Goal: Use online tool/utility: Utilize a website feature to perform a specific function

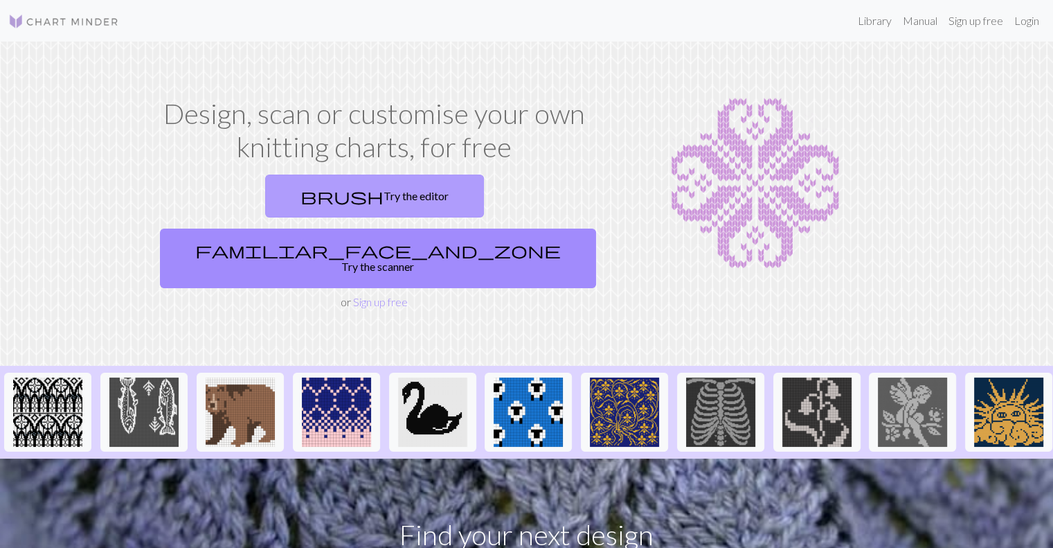
click at [285, 197] on link "brush Try the editor" at bounding box center [374, 195] width 219 height 43
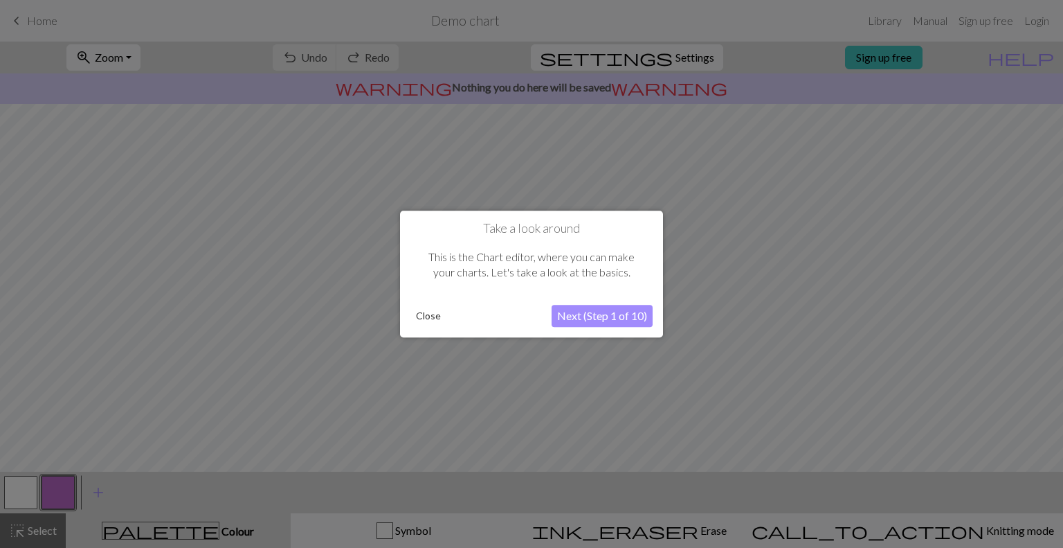
click at [593, 320] on button "Next (Step 1 of 10)" at bounding box center [602, 316] width 101 height 22
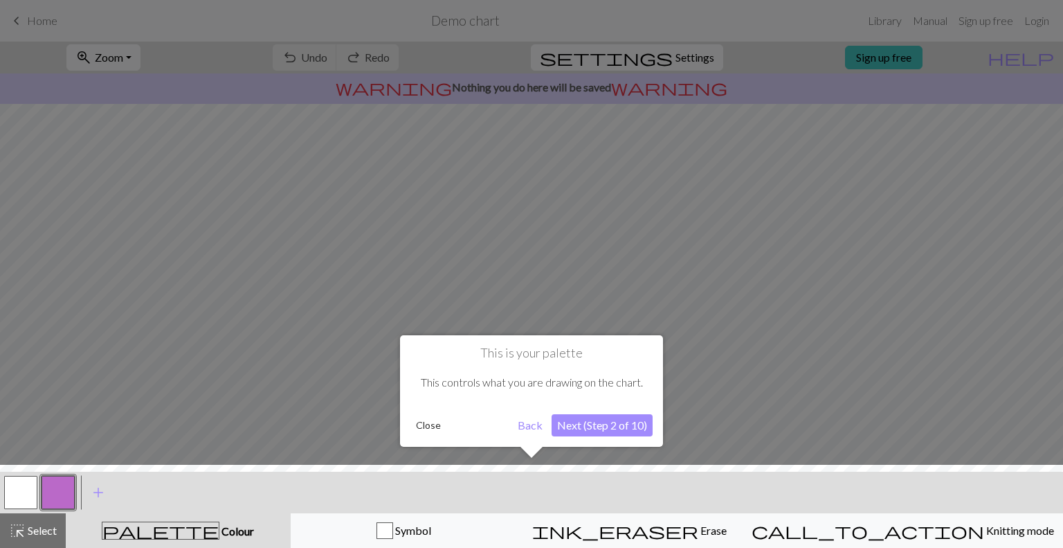
click at [598, 419] on button "Next (Step 2 of 10)" at bounding box center [602, 425] width 101 height 22
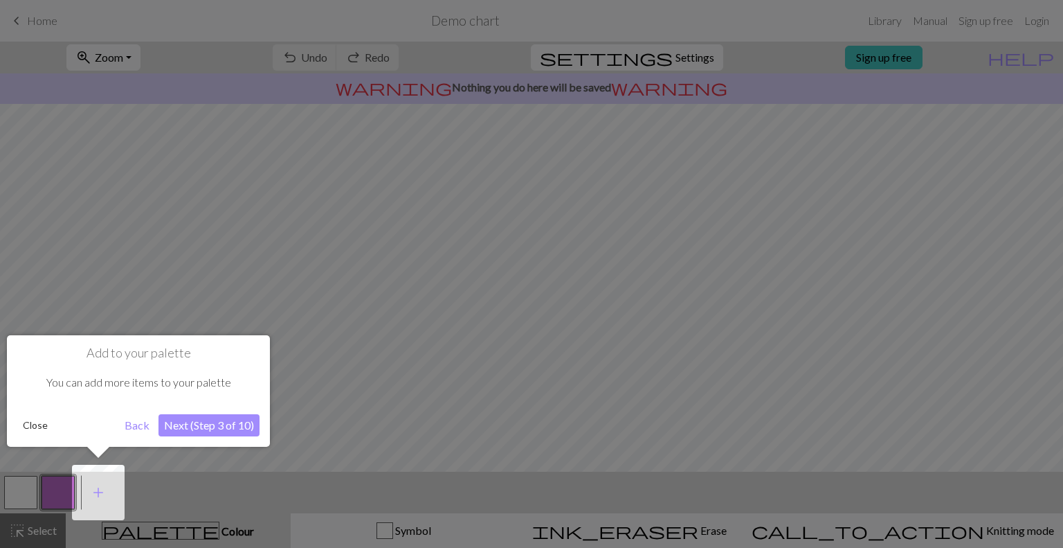
click at [188, 428] on button "Next (Step 3 of 10)" at bounding box center [209, 425] width 101 height 22
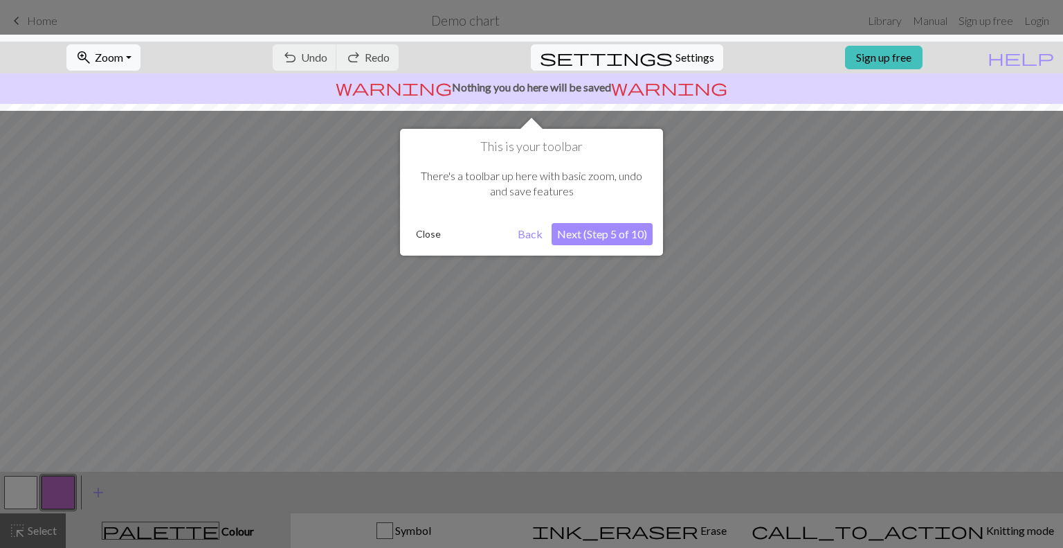
click at [601, 237] on button "Next (Step 5 of 10)" at bounding box center [602, 234] width 101 height 22
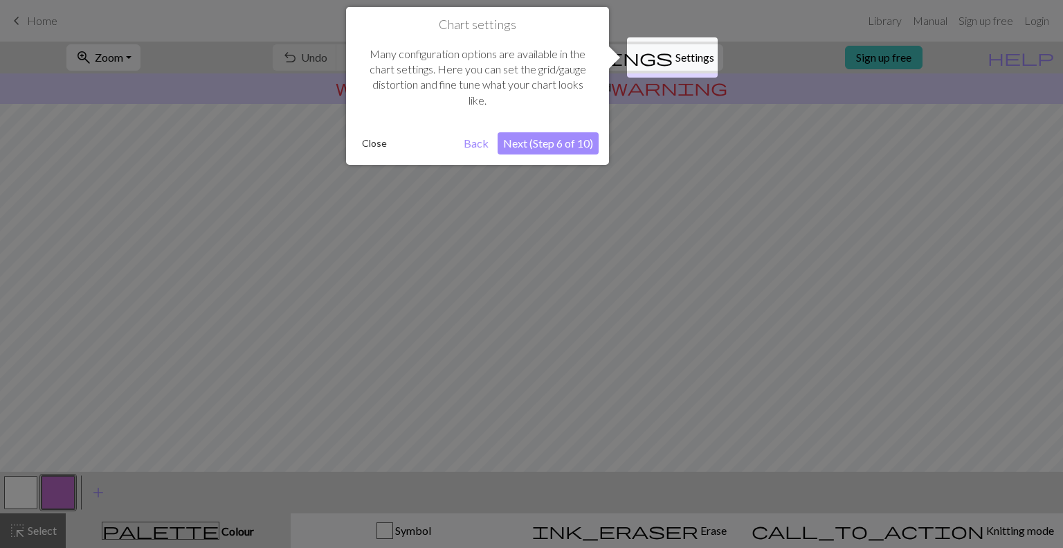
click at [549, 143] on button "Next (Step 6 of 10)" at bounding box center [548, 143] width 101 height 22
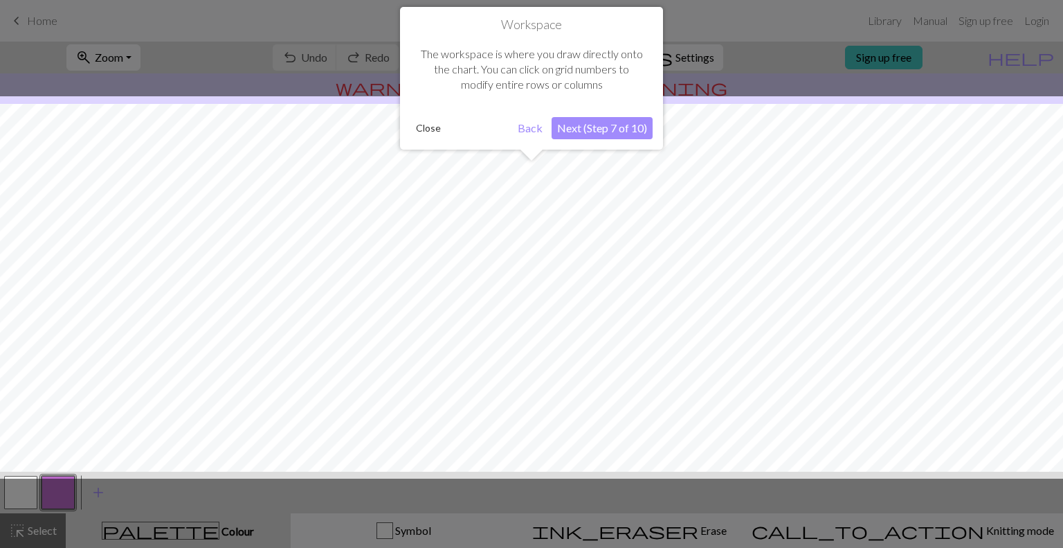
scroll to position [82, 0]
click at [587, 130] on button "Next (Step 7 of 10)" at bounding box center [602, 128] width 101 height 22
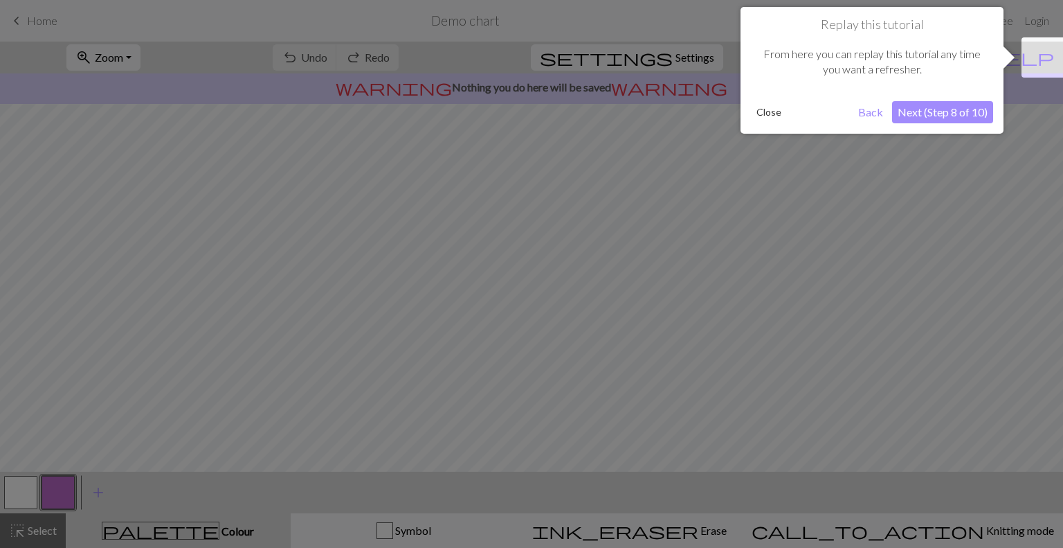
click at [961, 116] on button "Next (Step 8 of 10)" at bounding box center [942, 112] width 101 height 22
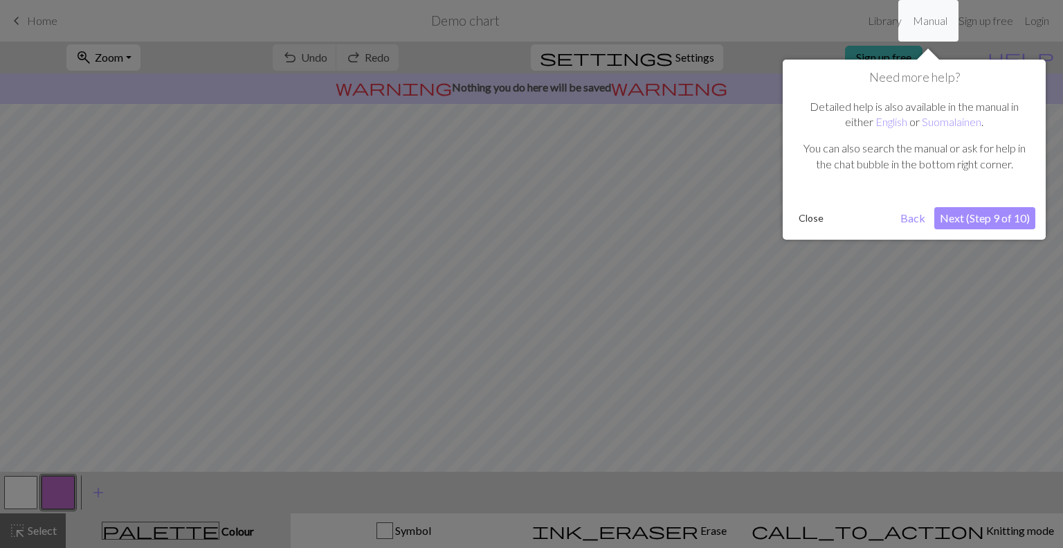
click at [977, 224] on button "Next (Step 9 of 10)" at bounding box center [984, 218] width 101 height 22
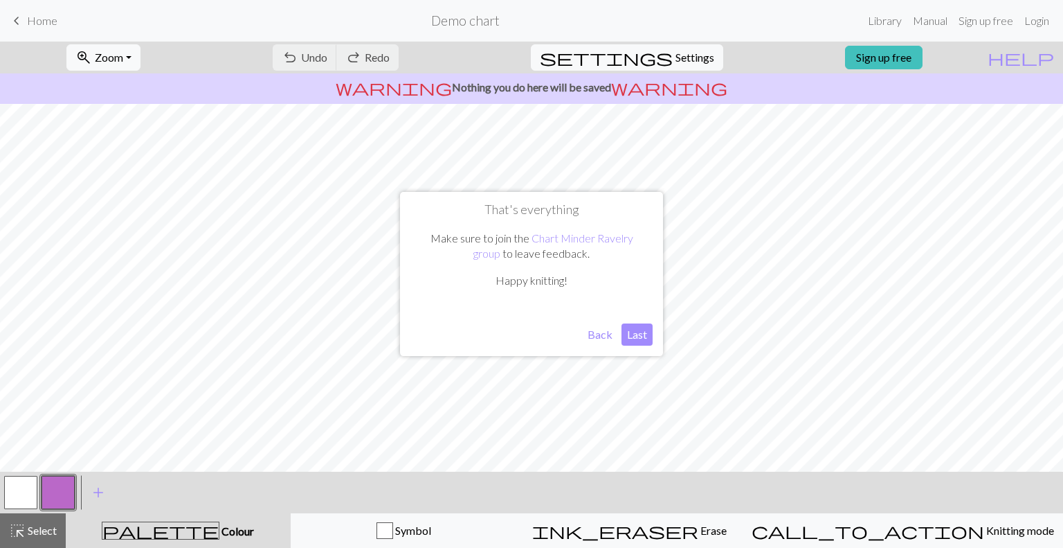
drag, startPoint x: 635, startPoint y: 334, endPoint x: 605, endPoint y: 336, distance: 30.6
click at [605, 336] on div "Back Last" at bounding box center [531, 334] width 242 height 22
drag, startPoint x: 605, startPoint y: 336, endPoint x: 636, endPoint y: 335, distance: 31.2
click at [636, 335] on div "Back Last" at bounding box center [531, 334] width 242 height 22
click at [636, 335] on button "Last" at bounding box center [637, 334] width 31 height 22
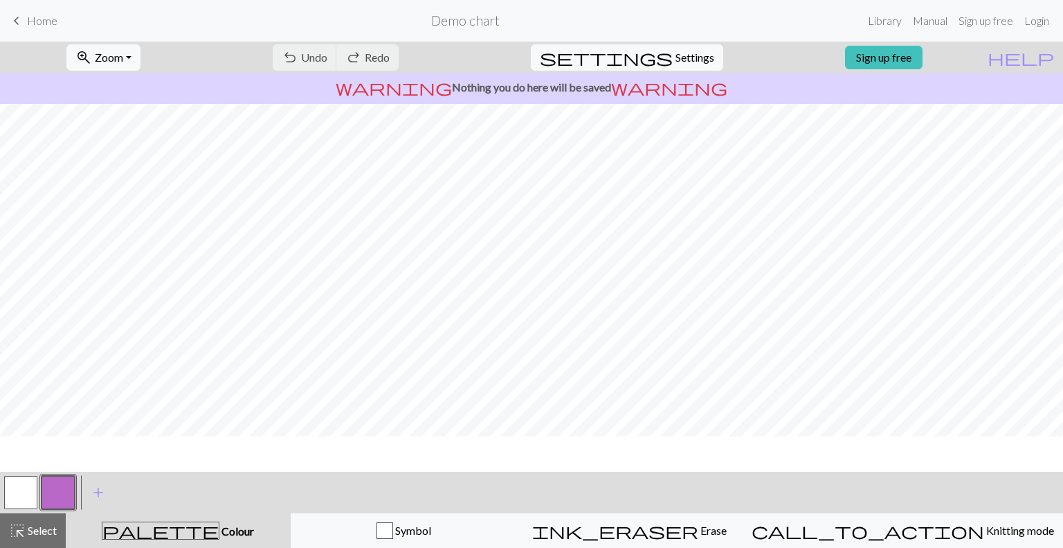
scroll to position [0, 0]
click at [656, 62] on span "settings" at bounding box center [606, 57] width 133 height 19
select select "aran"
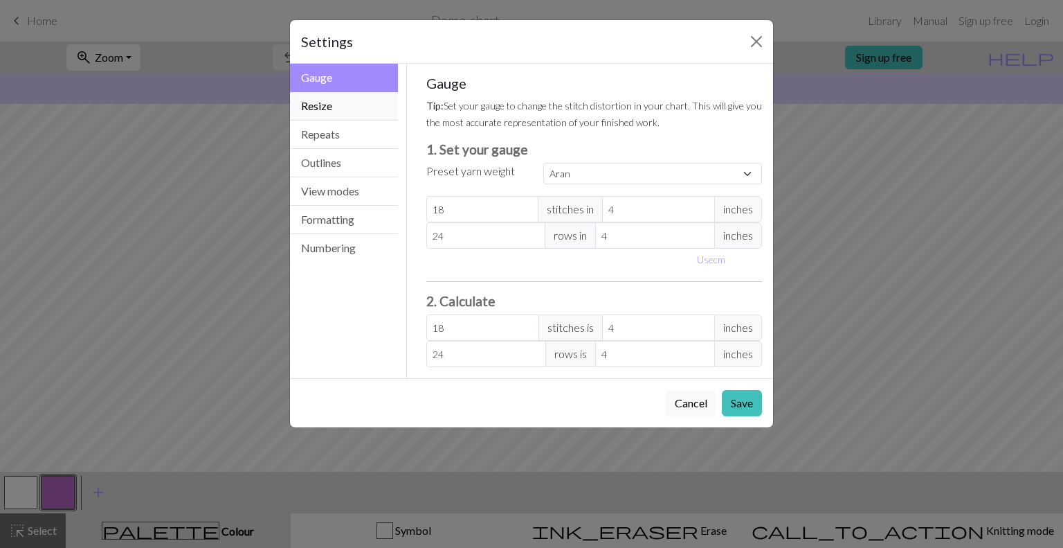
click at [333, 111] on button "Resize" at bounding box center [344, 106] width 108 height 28
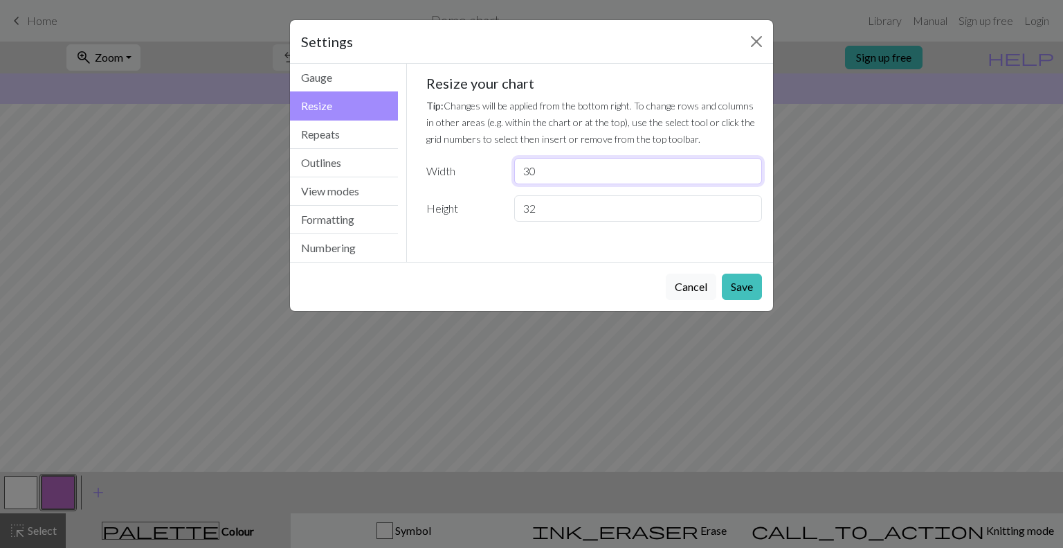
click at [545, 172] on input "30" at bounding box center [638, 171] width 248 height 26
type input "3"
type input "64"
click at [572, 215] on input "32" at bounding box center [638, 208] width 248 height 26
type input "3"
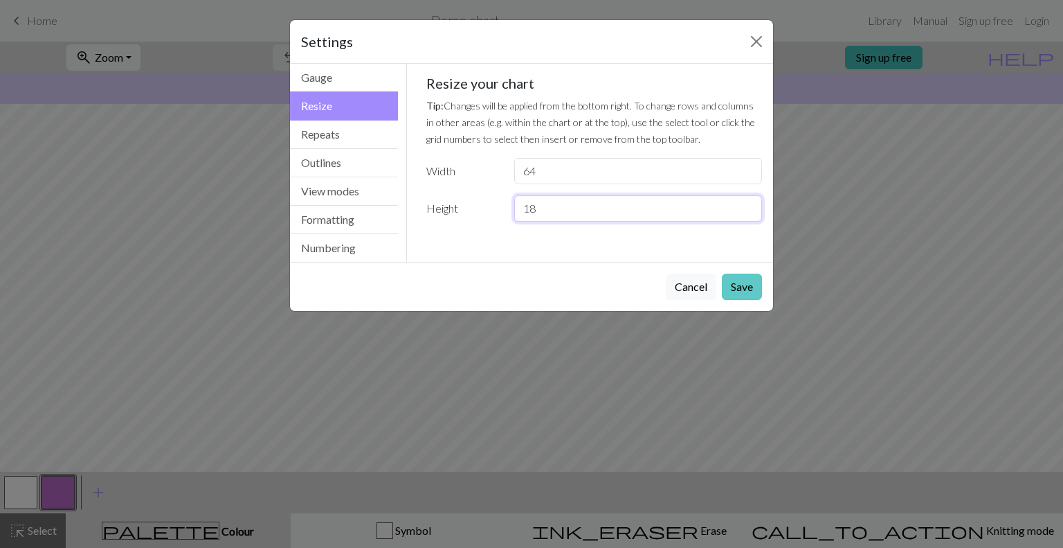
type input "18"
click at [731, 284] on button "Save" at bounding box center [742, 286] width 40 height 26
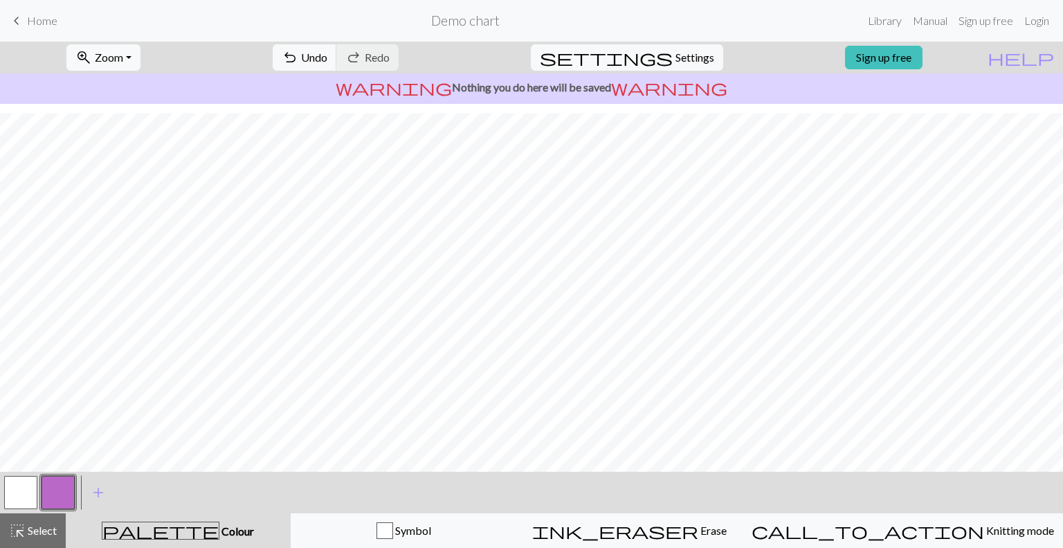
scroll to position [10, 0]
click at [671, 527] on span "ink_eraser" at bounding box center [615, 530] width 166 height 19
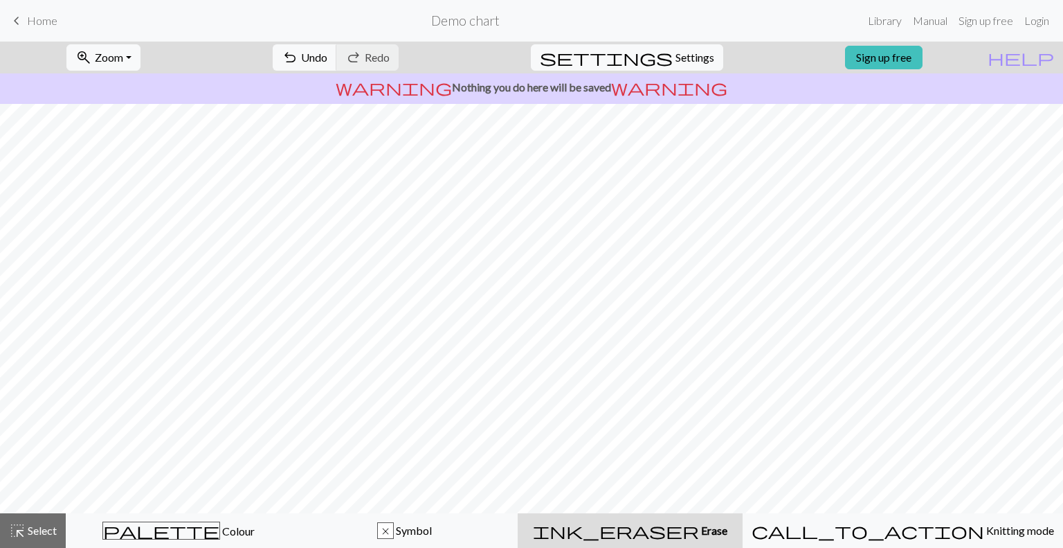
scroll to position [0, 0]
click at [19, 532] on span "highlight_alt" at bounding box center [17, 530] width 17 height 19
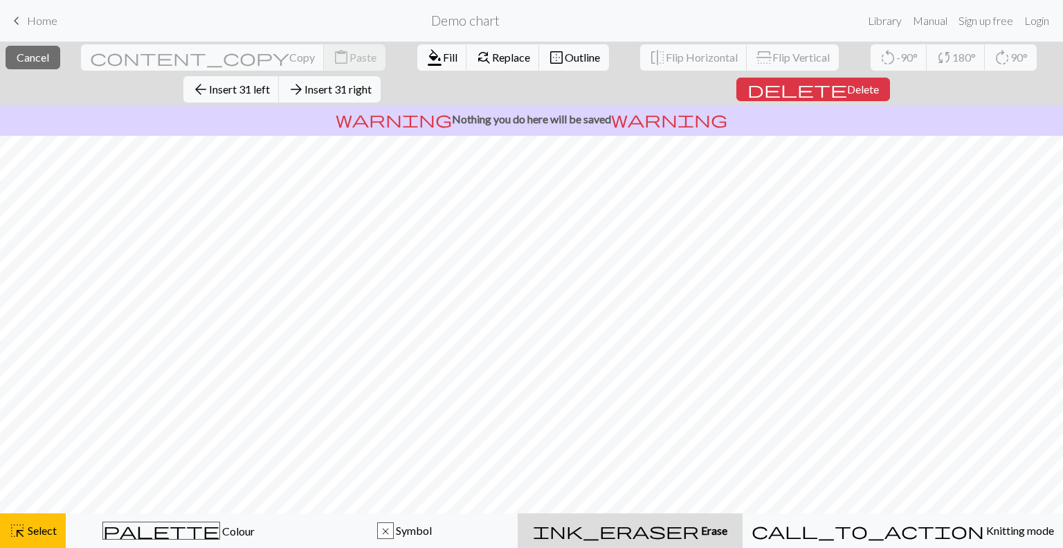
click at [674, 541] on button "ink_eraser Erase Erase" at bounding box center [630, 530] width 225 height 35
click at [667, 530] on span "ink_eraser" at bounding box center [616, 530] width 166 height 19
click at [663, 527] on div "ink_eraser Erase Erase" at bounding box center [630, 530] width 208 height 17
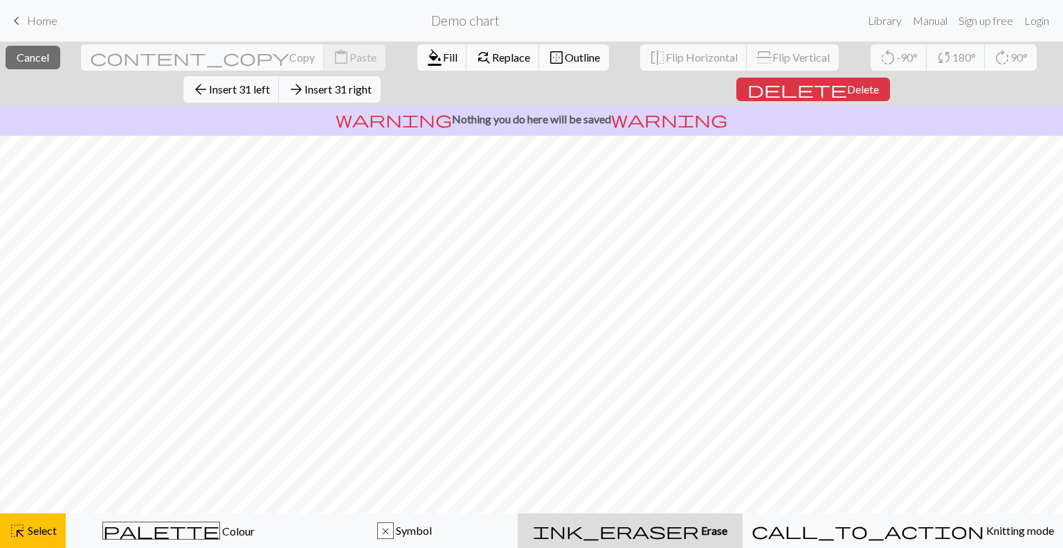
click at [663, 527] on div "ink_eraser Erase Erase" at bounding box center [630, 530] width 208 height 17
click at [847, 82] on span "Delete" at bounding box center [863, 88] width 32 height 13
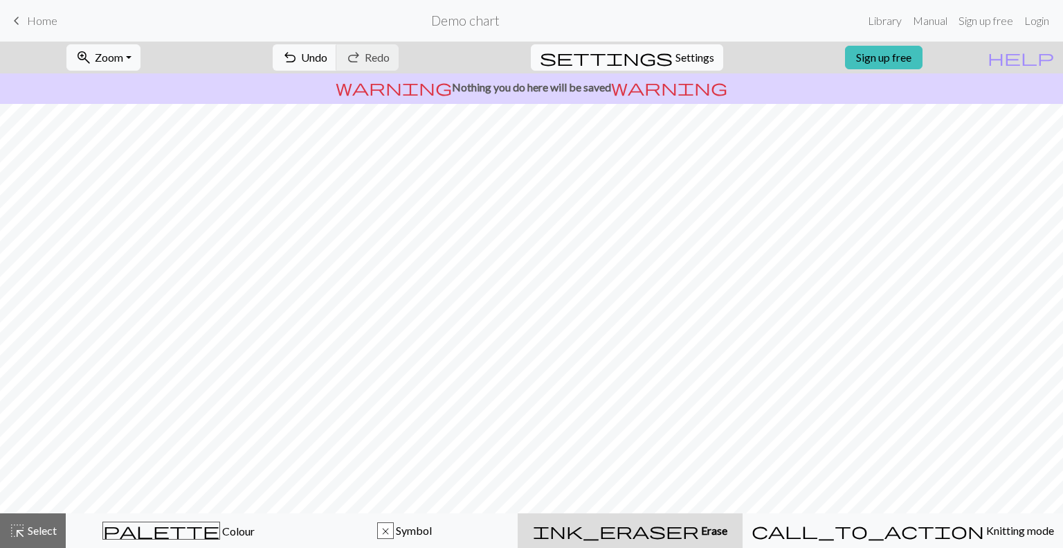
click at [676, 63] on span "Settings" at bounding box center [695, 57] width 39 height 17
select select "aran"
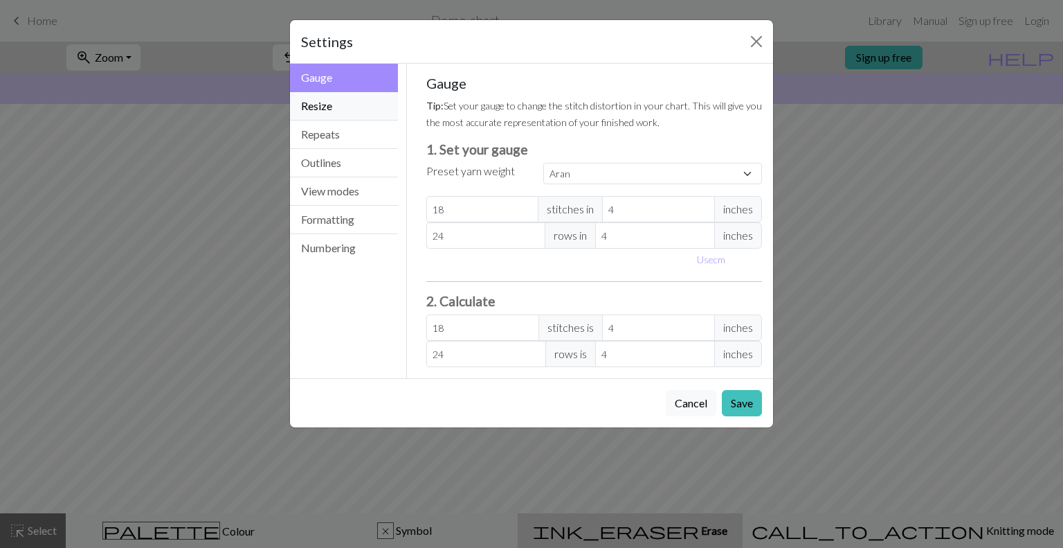
click at [332, 111] on button "Resize" at bounding box center [344, 106] width 108 height 28
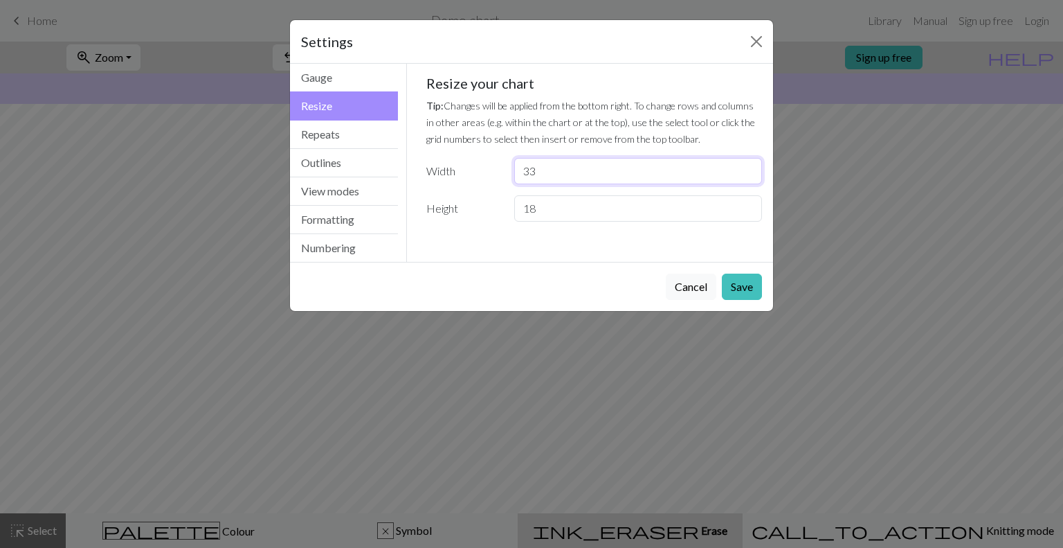
click at [543, 176] on input "33" at bounding box center [638, 171] width 248 height 26
type input "3"
type input "64"
click at [743, 289] on button "Save" at bounding box center [742, 286] width 40 height 26
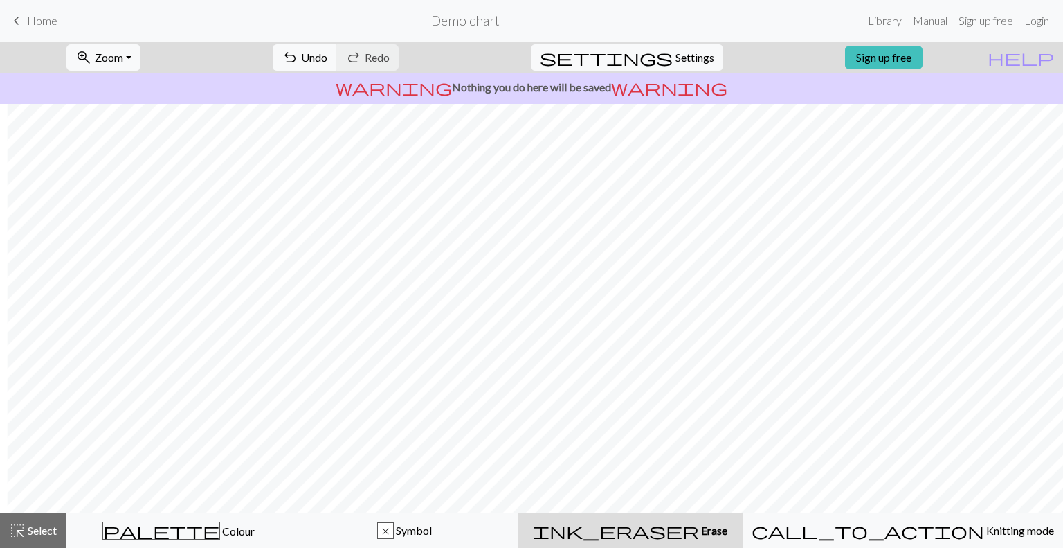
scroll to position [0, 200]
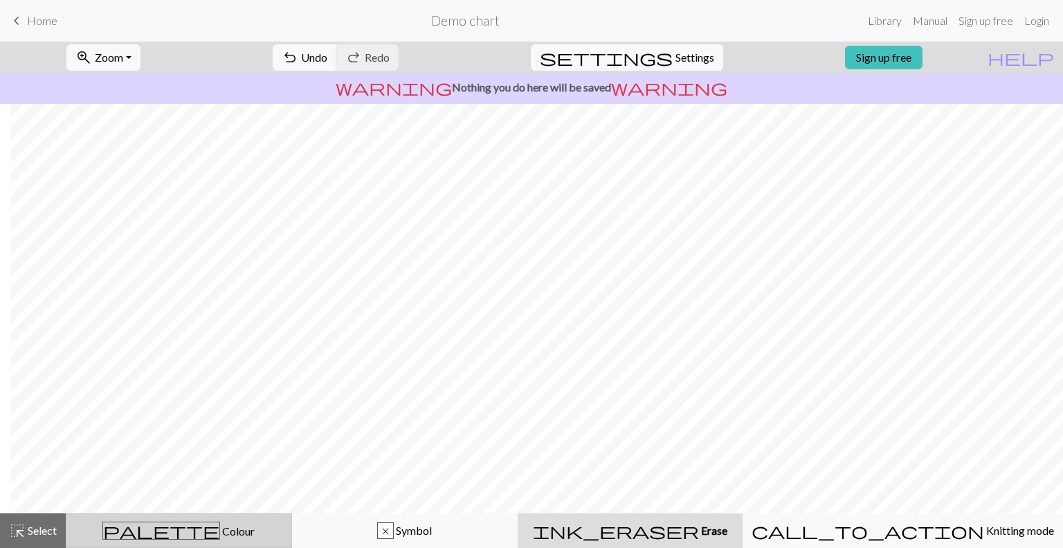
click at [220, 532] on span "Colour" at bounding box center [237, 530] width 35 height 13
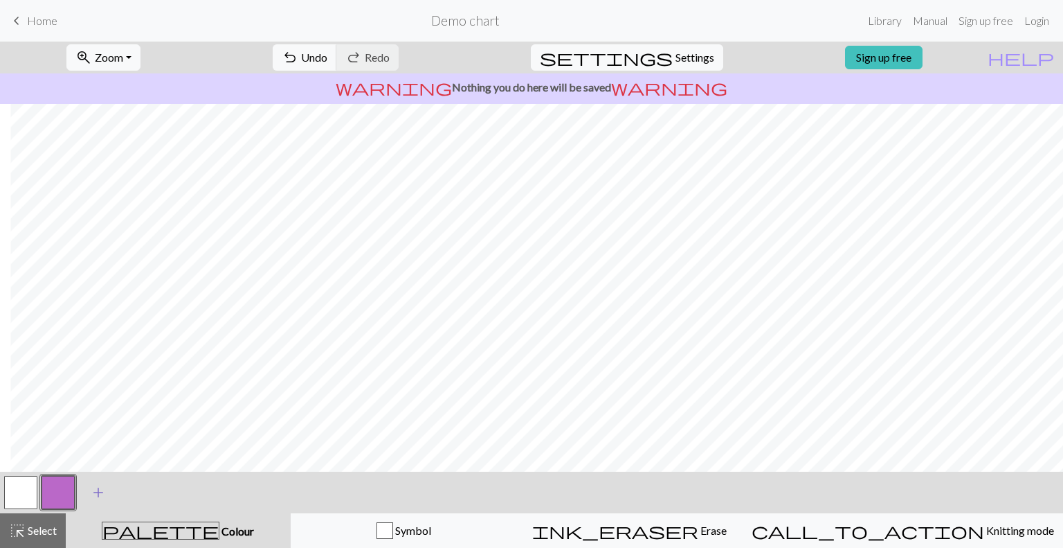
click at [92, 498] on span "add" at bounding box center [98, 491] width 17 height 19
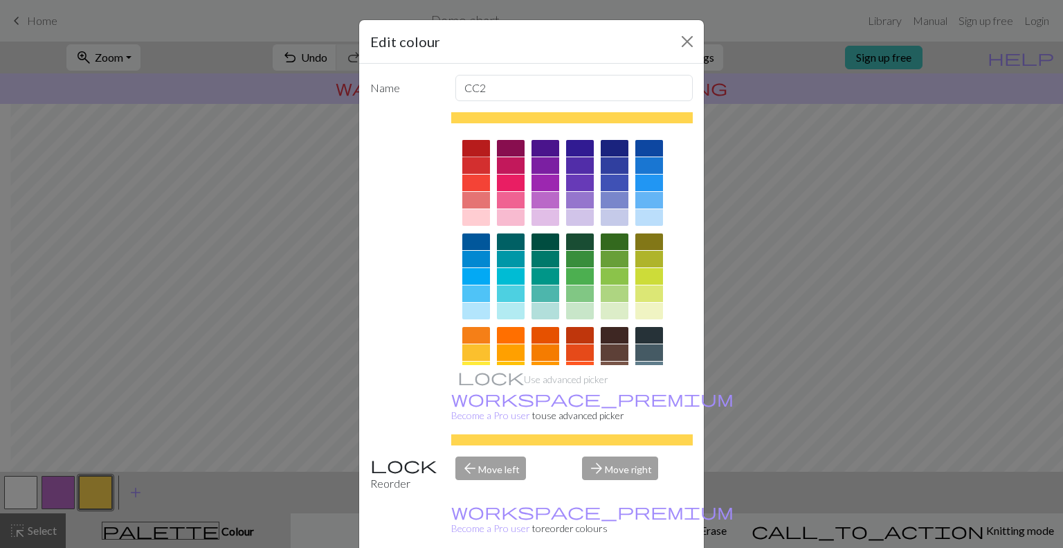
click at [473, 149] on div at bounding box center [476, 148] width 28 height 17
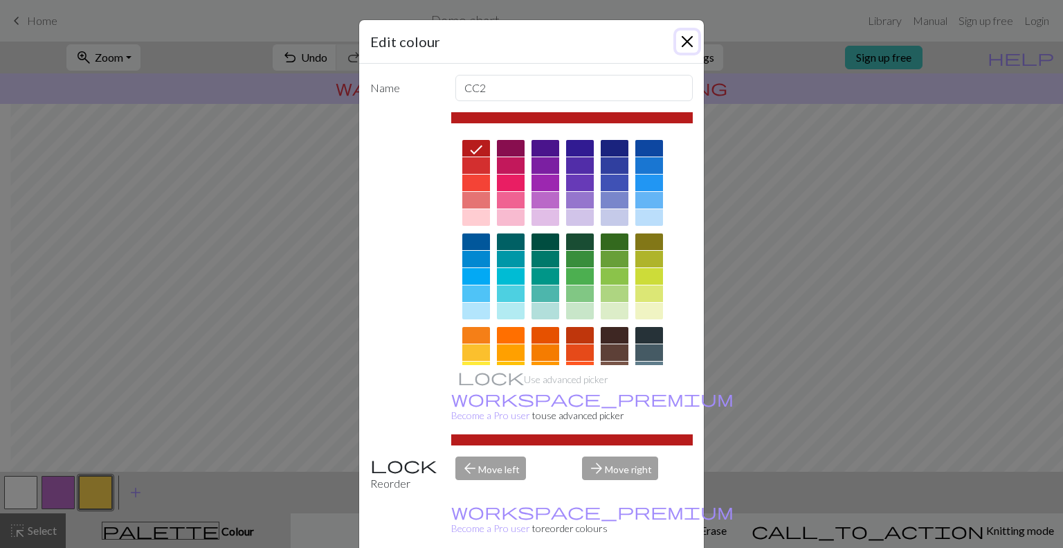
click at [684, 47] on button "Close" at bounding box center [687, 41] width 22 height 22
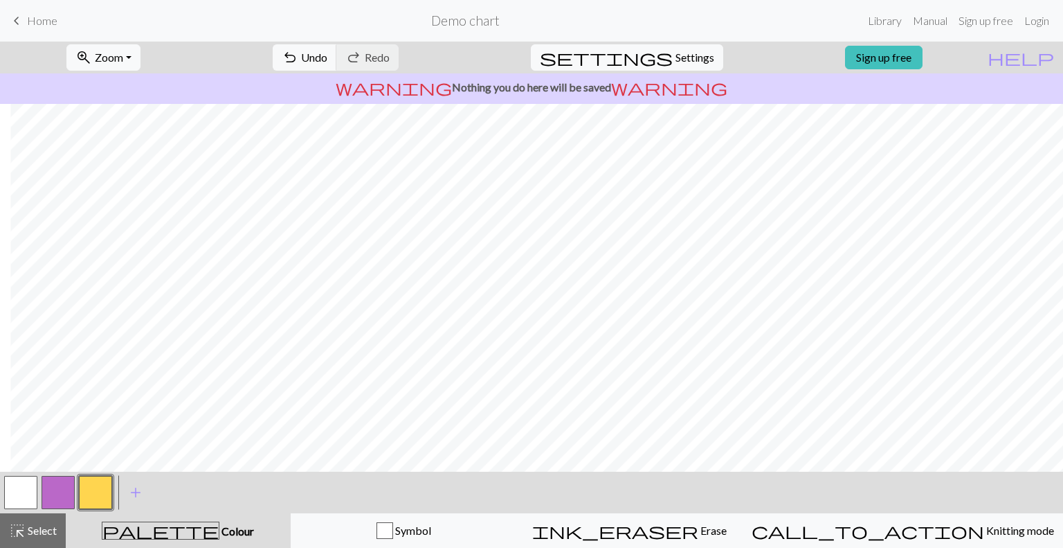
click at [102, 489] on button "button" at bounding box center [95, 492] width 33 height 33
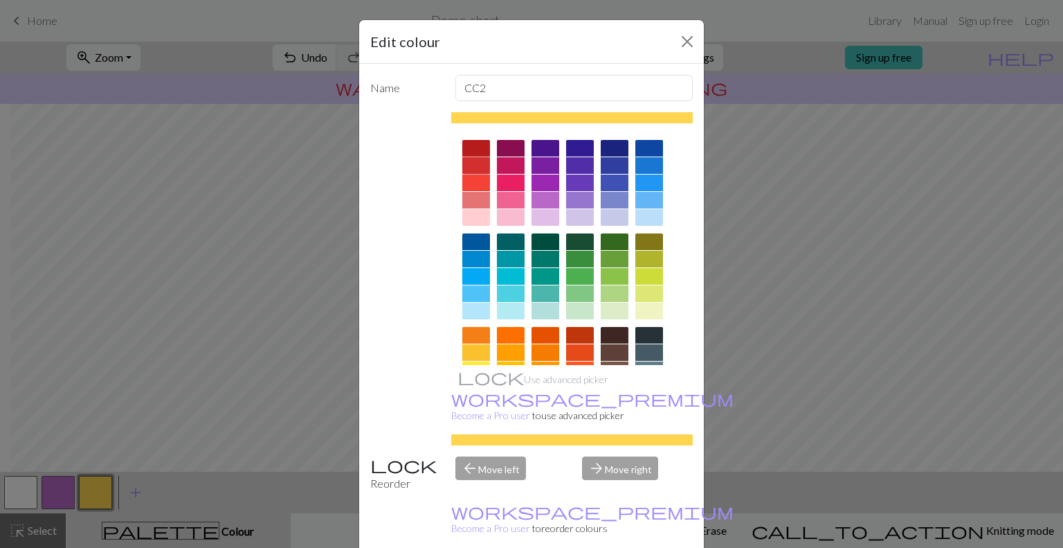
click at [470, 162] on div at bounding box center [476, 165] width 28 height 17
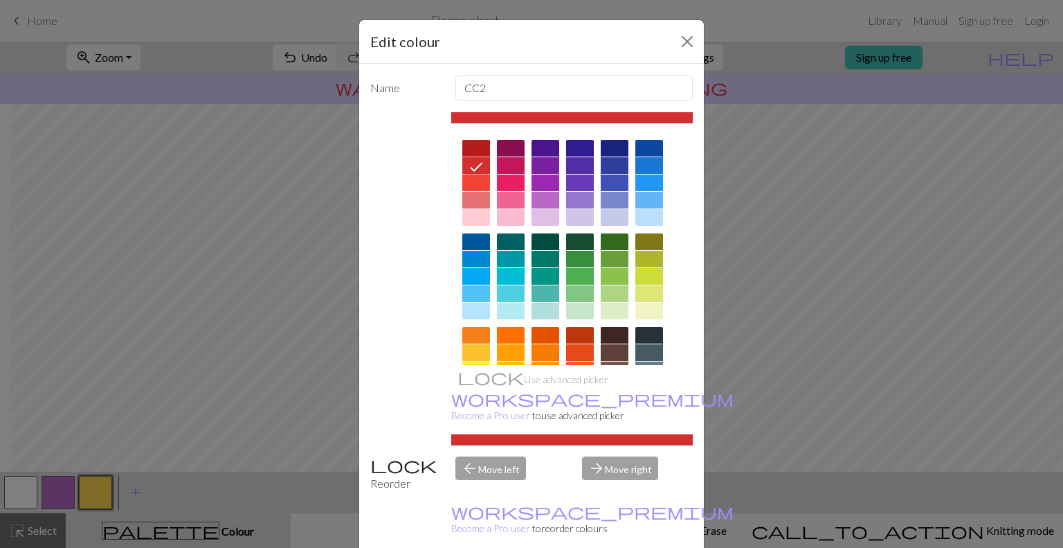
click at [476, 150] on div at bounding box center [476, 148] width 28 height 17
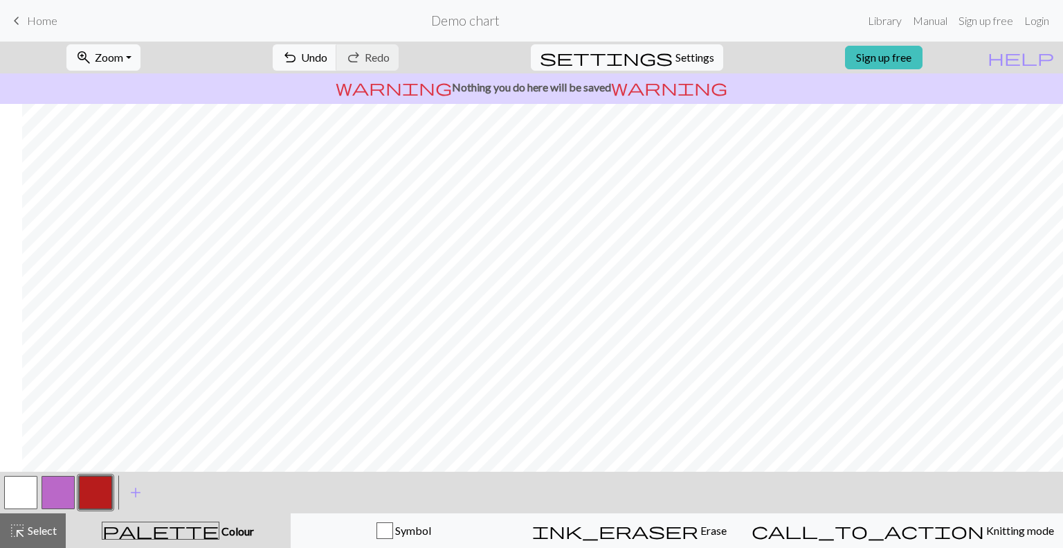
scroll to position [0, 161]
click at [337, 49] on button "undo Undo Undo" at bounding box center [305, 57] width 64 height 26
click at [399, 51] on button "redo Redo Redo" at bounding box center [367, 57] width 62 height 26
click at [409, 51] on div "undo Undo Undo redo Redo Redo" at bounding box center [335, 58] width 147 height 32
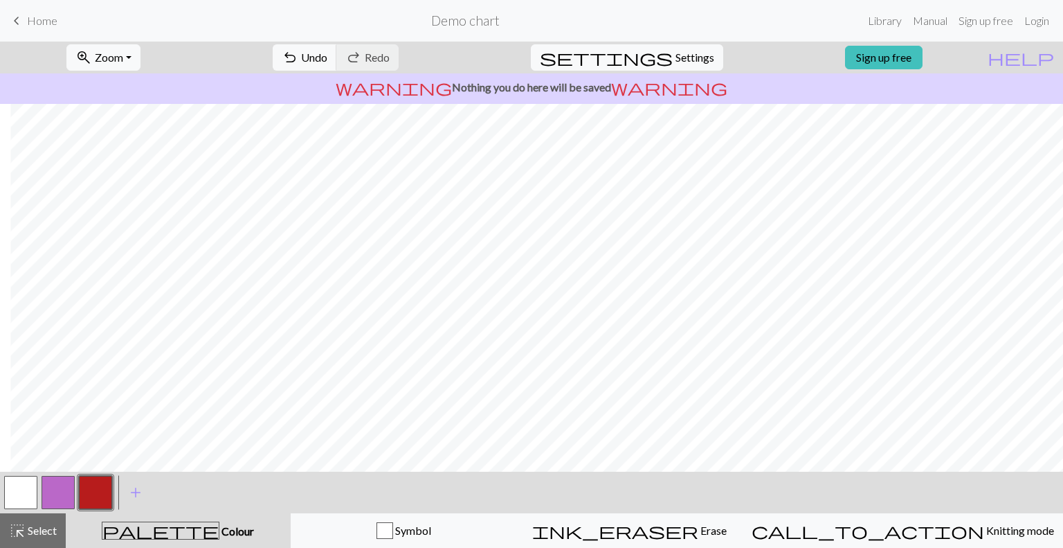
click at [409, 65] on div "undo Undo Undo redo Redo Redo" at bounding box center [335, 58] width 147 height 32
